Goal: Information Seeking & Learning: Check status

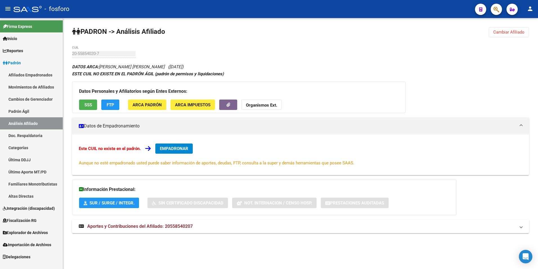
click at [23, 109] on link "Padrón Ágil" at bounding box center [31, 111] width 63 height 12
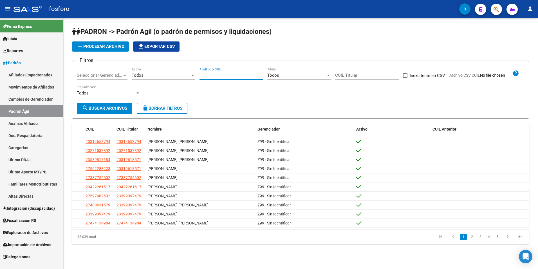
click at [220, 73] on input "Apellido o CUIL" at bounding box center [232, 75] width 64 height 5
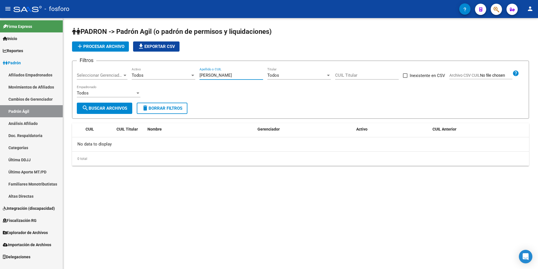
drag, startPoint x: 234, startPoint y: 75, endPoint x: 197, endPoint y: 79, distance: 37.1
click at [197, 79] on div "Filtros Seleccionar Gerenciador Seleccionar Gerenciador Todos Activo [PERSON_NA…" at bounding box center [301, 83] width 448 height 37
type input "[PERSON_NAME]"
click at [34, 122] on link "Análisis Afiliado" at bounding box center [31, 123] width 63 height 12
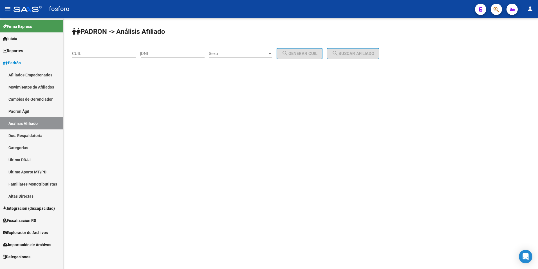
drag, startPoint x: 106, startPoint y: 49, endPoint x: 109, endPoint y: 52, distance: 4.2
click at [105, 51] on div "CUIL" at bounding box center [104, 52] width 64 height 12
paste input
click at [106, 55] on input "CUIL" at bounding box center [104, 53] width 64 height 5
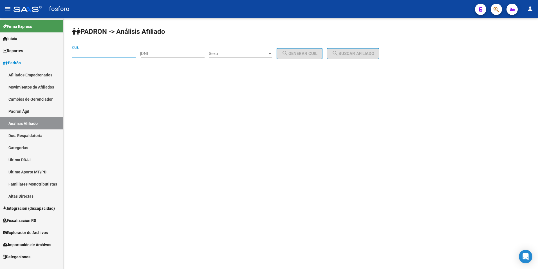
paste input
click at [106, 55] on input "CUIL" at bounding box center [104, 53] width 64 height 5
paste input
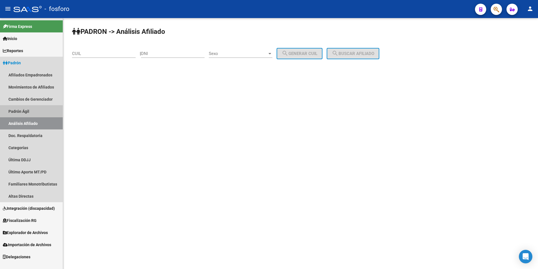
click at [33, 109] on link "Padrón Ágil" at bounding box center [31, 111] width 63 height 12
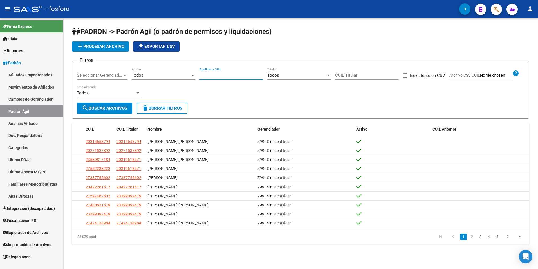
click at [220, 76] on input "Apellido o CUIL" at bounding box center [232, 75] width 64 height 5
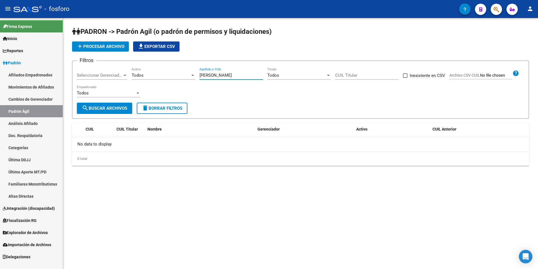
type input "[PERSON_NAME]"
click at [28, 77] on link "Afiliados Empadronados" at bounding box center [31, 75] width 63 height 12
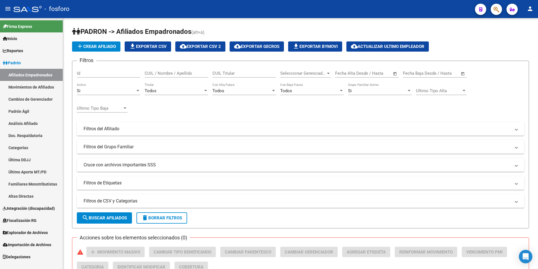
click at [25, 123] on link "Análisis Afiliado" at bounding box center [31, 123] width 63 height 12
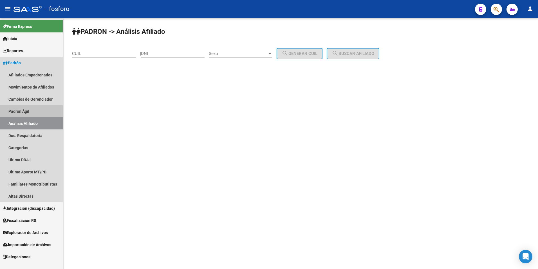
click at [18, 108] on link "Padrón Ágil" at bounding box center [31, 111] width 63 height 12
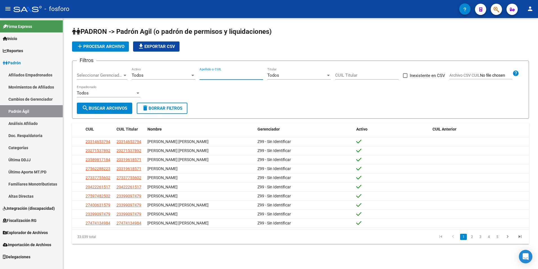
click at [228, 75] on input "Apellido o CUIL" at bounding box center [232, 75] width 64 height 5
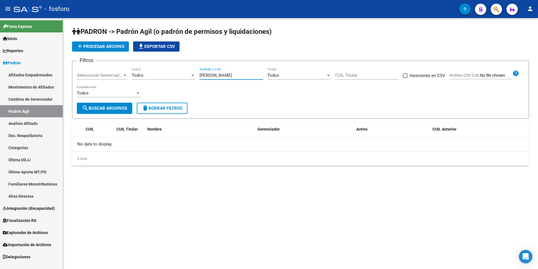
drag, startPoint x: 237, startPoint y: 76, endPoint x: 183, endPoint y: 77, distance: 53.8
click at [183, 77] on div "Filtros Seleccionar Gerenciador Seleccionar Gerenciador Todos Activo [PERSON_NA…" at bounding box center [301, 83] width 448 height 37
click at [110, 106] on span "search Buscar Archivos" at bounding box center [104, 108] width 45 height 5
click at [107, 106] on span "search Buscar Archivos" at bounding box center [104, 108] width 45 height 5
drag, startPoint x: 227, startPoint y: 76, endPoint x: 198, endPoint y: 77, distance: 29.3
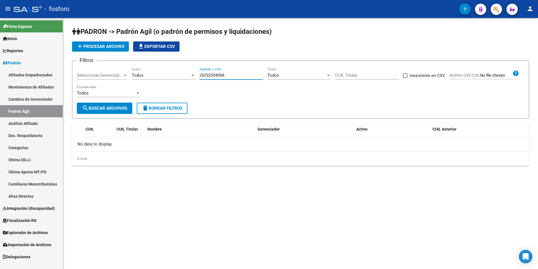
click at [198, 77] on div "Filtros Seleccionar Gerenciador Seleccionar Gerenciador Todos Activo 2029255406…" at bounding box center [301, 83] width 448 height 37
type input "20291554068"
